Goal: Find specific page/section: Find specific page/section

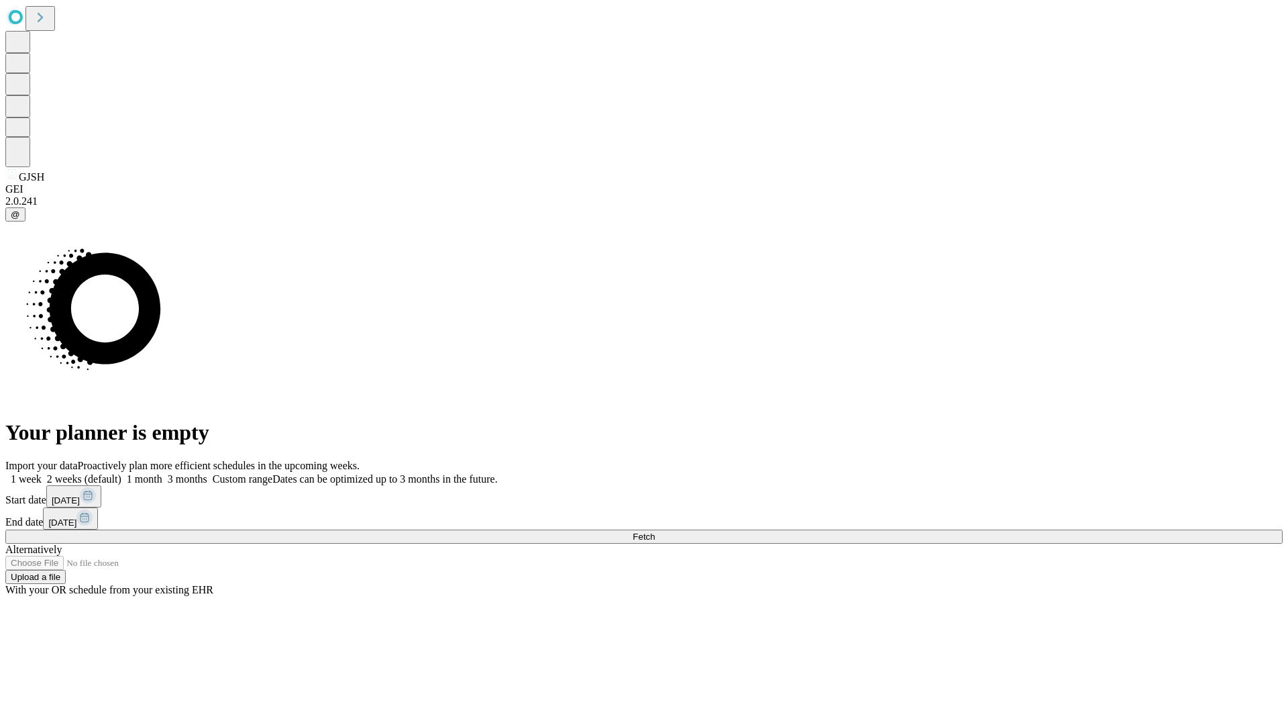
click at [655, 531] on span "Fetch" at bounding box center [644, 536] width 22 height 10
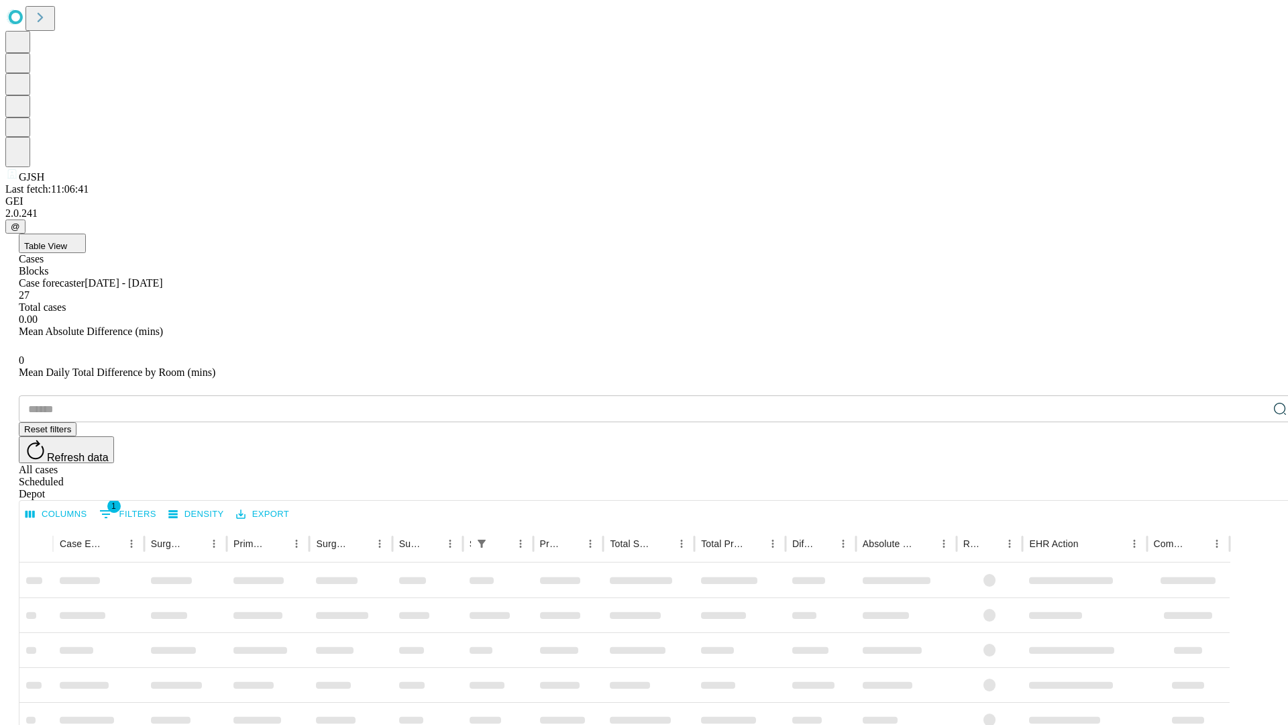
click at [1253, 488] on div "Depot" at bounding box center [658, 494] width 1278 height 12
